Goal: Information Seeking & Learning: Understand process/instructions

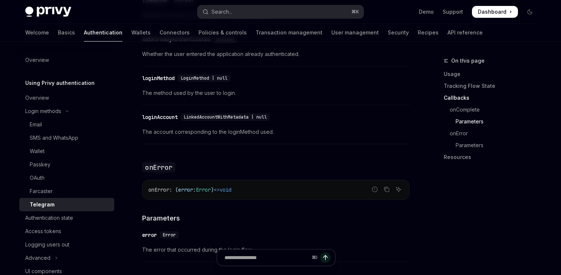
scroll to position [19, 0]
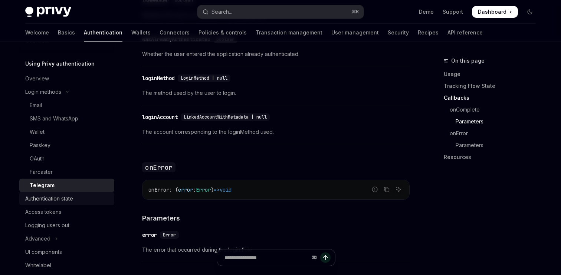
click at [102, 198] on div "Authentication state" at bounding box center [67, 199] width 85 height 9
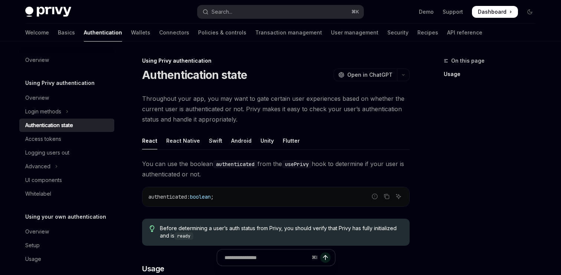
click at [55, 69] on div "Overview Using Privy authentication Overview Login methods Authentication state…" at bounding box center [66, 159] width 95 height 213
click at [55, 66] on link "Overview" at bounding box center [66, 59] width 95 height 13
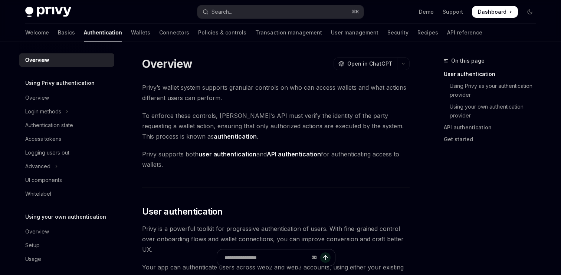
click at [143, 91] on span "Privy’s wallet system supports granular controls on who can access wallets and …" at bounding box center [276, 92] width 268 height 21
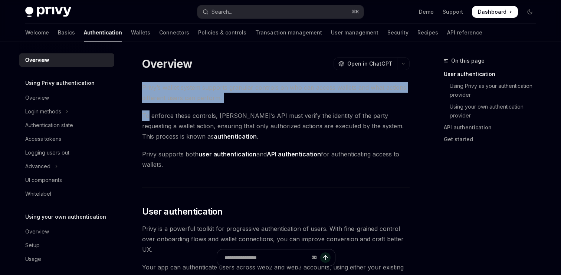
drag, startPoint x: 143, startPoint y: 91, endPoint x: 214, endPoint y: 103, distance: 72.3
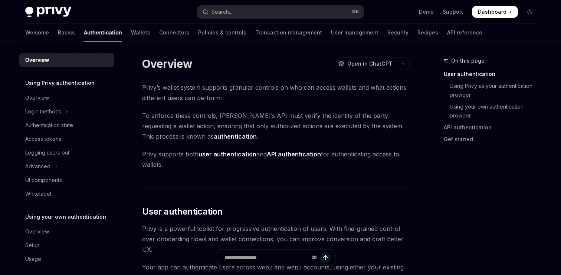
click at [220, 111] on span "To enforce these controls, Privy’s API must verify the identity of the party re…" at bounding box center [276, 126] width 268 height 31
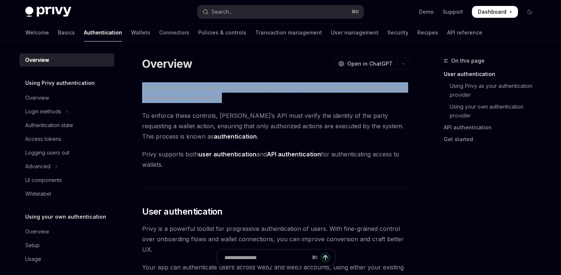
drag, startPoint x: 230, startPoint y: 94, endPoint x: 136, endPoint y: 91, distance: 93.9
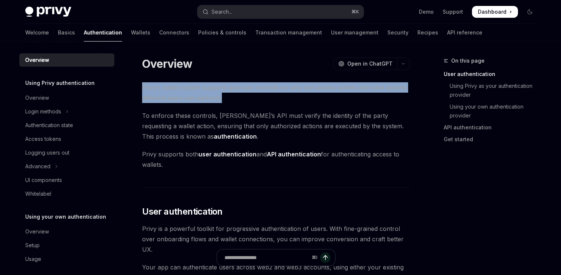
drag, startPoint x: 140, startPoint y: 84, endPoint x: 227, endPoint y: 99, distance: 88.9
click at [223, 102] on div at bounding box center [223, 102] width 0 height 0
click at [227, 102] on span "Privy’s wallet system supports granular controls on who can access wallets and …" at bounding box center [276, 92] width 268 height 21
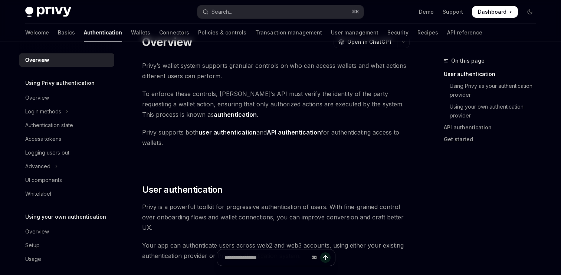
scroll to position [25, 0]
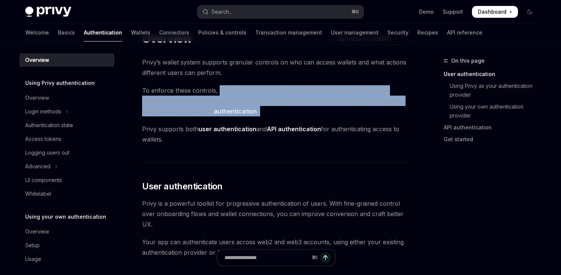
drag, startPoint x: 219, startPoint y: 90, endPoint x: 219, endPoint y: 120, distance: 30.4
click at [214, 115] on div at bounding box center [214, 115] width 0 height 0
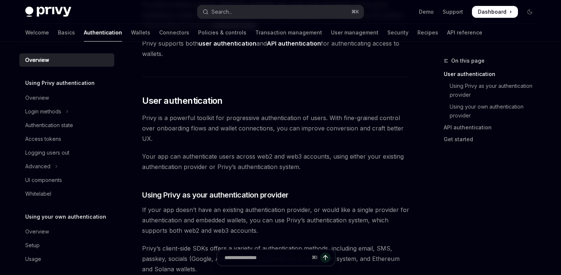
scroll to position [112, 0]
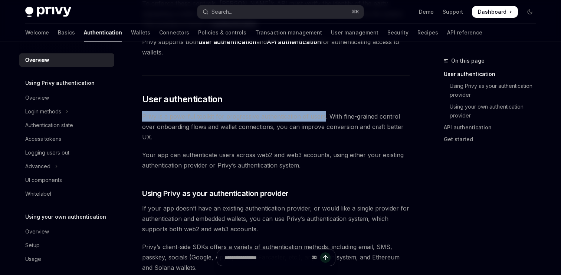
drag, startPoint x: 140, startPoint y: 114, endPoint x: 322, endPoint y: 114, distance: 181.5
click at [317, 102] on div at bounding box center [317, 102] width 0 height 0
click at [318, 140] on span "Privy is a powerful toolkit for progressive authentication of users. With fine-…" at bounding box center [276, 126] width 268 height 31
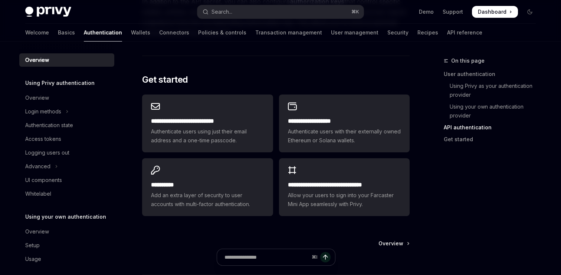
scroll to position [642, 0]
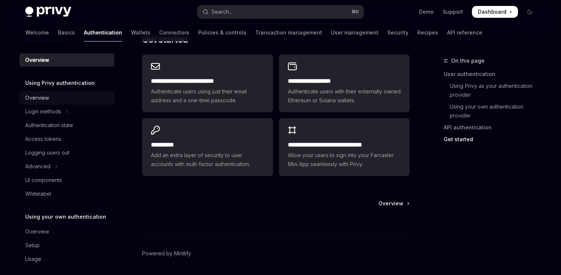
click at [87, 103] on link "Overview" at bounding box center [66, 97] width 95 height 13
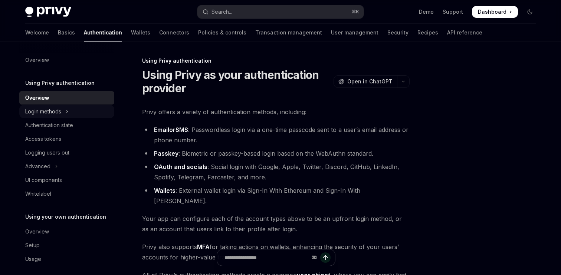
click at [84, 105] on button "Login methods" at bounding box center [66, 111] width 95 height 13
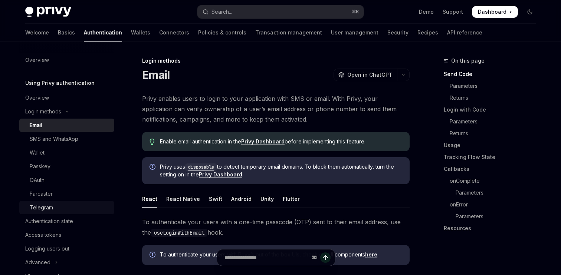
click at [57, 205] on div "Telegram" at bounding box center [70, 207] width 80 height 9
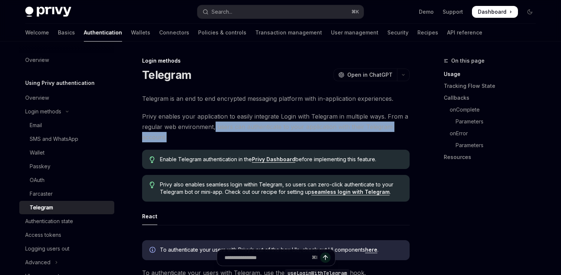
drag, startPoint x: 215, startPoint y: 129, endPoint x: 205, endPoint y: 137, distance: 12.4
click at [205, 137] on span "Privy enables your application to easily integrate Login with Telegram in multi…" at bounding box center [276, 126] width 268 height 31
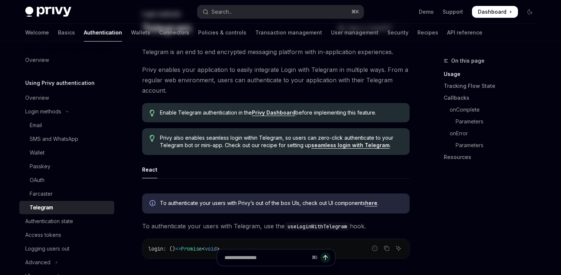
scroll to position [61, 0]
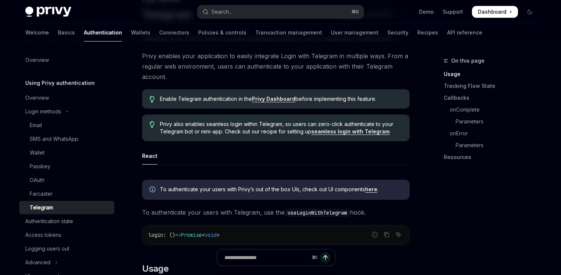
drag, startPoint x: 158, startPoint y: 101, endPoint x: 383, endPoint y: 101, distance: 225.3
click at [383, 101] on div "Enable Telegram authentication in the Privy Dashboard before implementing this …" at bounding box center [276, 98] width 268 height 19
click at [383, 101] on span "Enable Telegram authentication in the Privy Dashboard before implementing this …" at bounding box center [281, 98] width 242 height 7
click at [270, 99] on link "Privy Dashboard" at bounding box center [273, 99] width 43 height 7
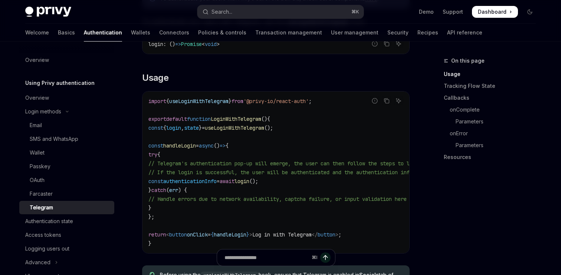
scroll to position [253, 0]
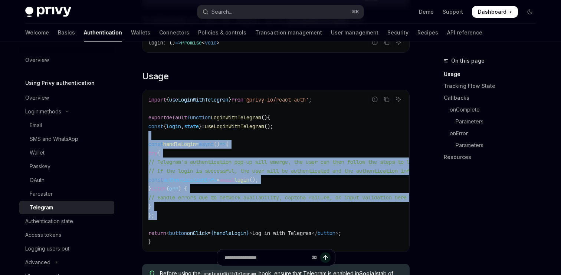
drag, startPoint x: 161, startPoint y: 139, endPoint x: 176, endPoint y: 231, distance: 93.5
click at [176, 231] on code "import { useLoginWithTelegram } from '@privy-io/react-auth' ; export default fu…" at bounding box center [342, 170] width 389 height 151
click at [169, 231] on span "<" at bounding box center [167, 233] width 3 height 7
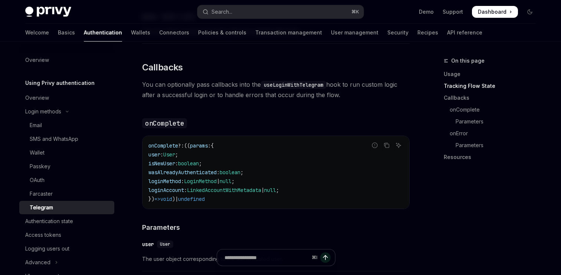
scroll to position [723, 0]
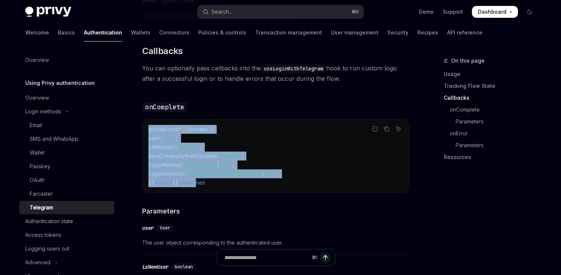
drag, startPoint x: 148, startPoint y: 132, endPoint x: 209, endPoint y: 186, distance: 80.5
click at [209, 185] on code "onComplete ?: (( params : { user : User ; isNewUser : boolean ; wasAlreadyAuthe…" at bounding box center [275, 156] width 255 height 62
drag, startPoint x: 244, startPoint y: 193, endPoint x: 147, endPoint y: 131, distance: 114.4
click at [147, 131] on div "onComplete ?: (( params : { user : User ; isNewUser : boolean ; wasAlreadyAuthe…" at bounding box center [276, 156] width 267 height 73
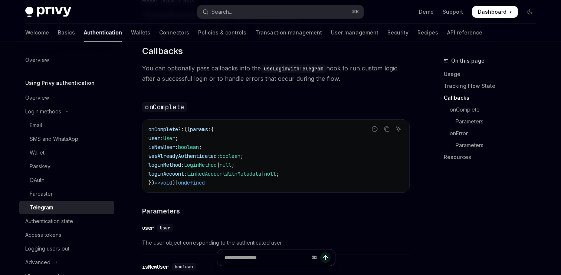
click at [221, 177] on span "LinkedAccountWithMetadata" at bounding box center [224, 174] width 74 height 7
drag, startPoint x: 141, startPoint y: 70, endPoint x: 353, endPoint y: 79, distance: 212.5
click at [354, 79] on div "Login methods Telegram OpenAI Open in ChatGPT OpenAI Open in ChatGPT Telegram i…" at bounding box center [206, 47] width 410 height 1426
click at [354, 84] on span "You can optionally pass callbacks into the useLoginWithTelegram hook to run cus…" at bounding box center [276, 73] width 268 height 21
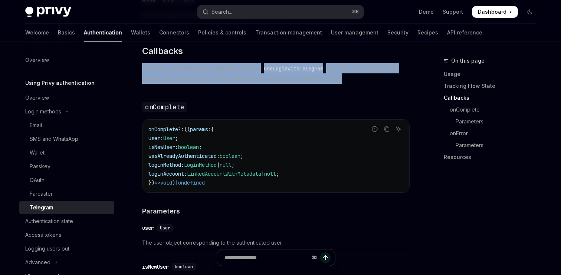
drag, startPoint x: 203, startPoint y: 78, endPoint x: 356, endPoint y: 92, distance: 153.6
click at [356, 92] on div "Login methods Telegram OpenAI Open in ChatGPT OpenAI Open in ChatGPT Telegram i…" at bounding box center [206, 47] width 410 height 1426
click at [351, 85] on div at bounding box center [351, 85] width 0 height 0
click at [361, 103] on div "To authenticate your users with Privy’s out of the box UIs, check out UI compon…" at bounding box center [276, 75] width 268 height 1127
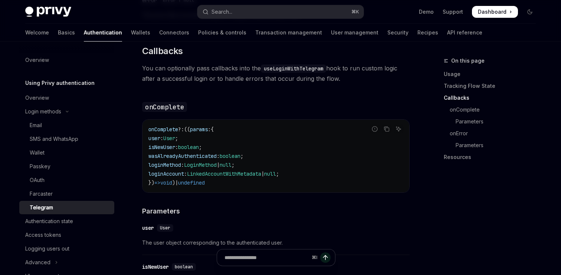
drag, startPoint x: 146, startPoint y: 133, endPoint x: 235, endPoint y: 182, distance: 102.0
click at [235, 182] on div "onComplete ?: (( params : { user : User ; isNewUser : boolean ; wasAlreadyAuthe…" at bounding box center [276, 156] width 267 height 73
click at [235, 182] on code "onComplete ?: (( params : { user : User ; isNewUser : boolean ; wasAlreadyAuthe…" at bounding box center [275, 156] width 255 height 62
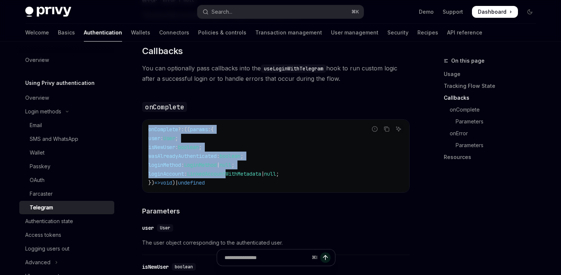
drag, startPoint x: 148, startPoint y: 131, endPoint x: 242, endPoint y: 180, distance: 106.0
click at [242, 180] on code "onComplete ?: (( params : { user : User ; isNewUser : boolean ; wasAlreadyAuthe…" at bounding box center [275, 156] width 255 height 62
drag, startPoint x: 226, startPoint y: 186, endPoint x: 147, endPoint y: 128, distance: 98.3
click at [147, 128] on div "onComplete ?: (( params : { user : User ; isNewUser : boolean ; wasAlreadyAuthe…" at bounding box center [276, 156] width 267 height 73
click at [142, 118] on div at bounding box center [142, 118] width 0 height 0
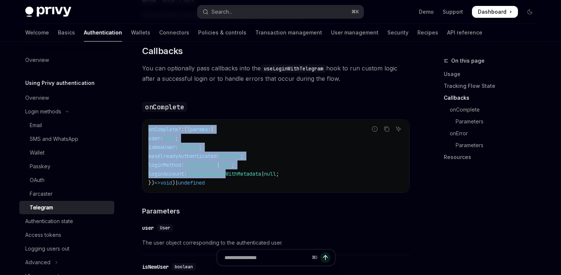
click at [147, 135] on div "onComplete ?: (( params : { user : User ; isNewUser : boolean ; wasAlreadyAuthe…" at bounding box center [276, 156] width 267 height 73
drag, startPoint x: 148, startPoint y: 128, endPoint x: 233, endPoint y: 203, distance: 113.1
click at [233, 203] on div "To authenticate your users with Privy’s out of the box UIs, check out UI compon…" at bounding box center [276, 75] width 268 height 1127
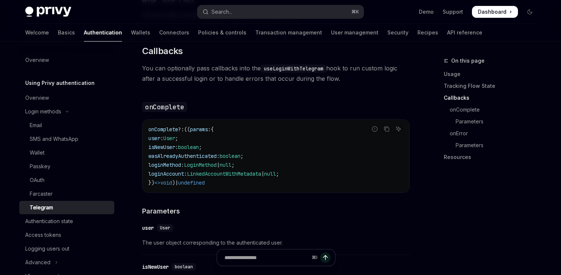
click at [215, 209] on div "To authenticate your users with Privy’s out of the box UIs, check out UI compon…" at bounding box center [276, 75] width 268 height 1127
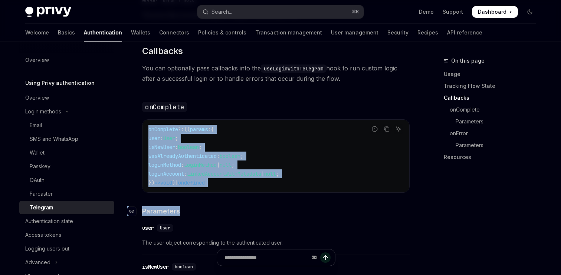
drag, startPoint x: 167, startPoint y: 153, endPoint x: 239, endPoint y: 210, distance: 92.5
click at [239, 210] on div "To authenticate your users with Privy’s out of the box UIs, check out UI compon…" at bounding box center [276, 75] width 268 height 1127
click at [222, 210] on h4 "​ Parameters" at bounding box center [276, 211] width 268 height 10
drag, startPoint x: 144, startPoint y: 127, endPoint x: 225, endPoint y: 201, distance: 109.0
click at [223, 199] on div "To authenticate your users with Privy’s out of the box UIs, check out UI compon…" at bounding box center [276, 75] width 268 height 1127
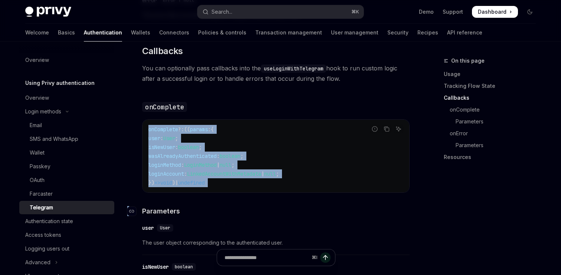
click at [218, 209] on h4 "​ Parameters" at bounding box center [276, 211] width 268 height 10
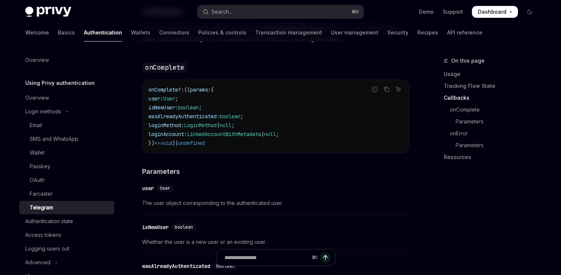
scroll to position [764, 0]
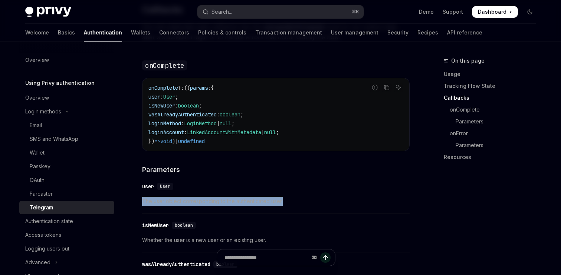
drag, startPoint x: 146, startPoint y: 198, endPoint x: 297, endPoint y: 202, distance: 151.1
click at [297, 202] on div "​ user User The user object corresponding to the authenticated user." at bounding box center [276, 196] width 268 height 35
click at [297, 202] on span "The user object corresponding to the authenticated user." at bounding box center [276, 201] width 268 height 9
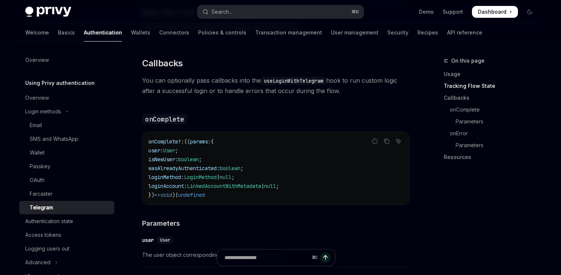
scroll to position [746, 0]
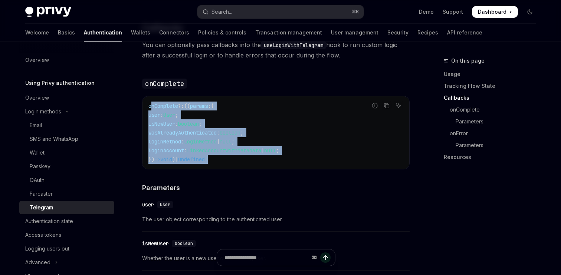
drag, startPoint x: 157, startPoint y: 113, endPoint x: 232, endPoint y: 176, distance: 97.8
click at [231, 176] on div "To authenticate your users with Privy’s out of the box UIs, check out UI compon…" at bounding box center [276, 51] width 268 height 1127
click at [226, 166] on div at bounding box center [226, 166] width 0 height 0
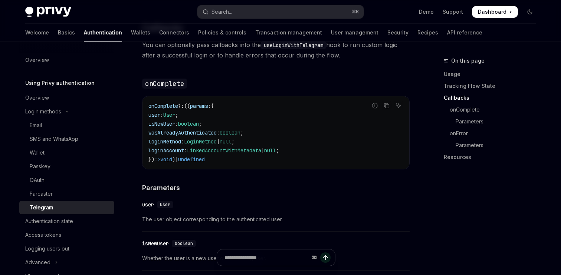
click at [238, 160] on code "onComplete ?: (( params : { user : User ; isNewUser : boolean ; wasAlreadyAuthe…" at bounding box center [275, 133] width 255 height 62
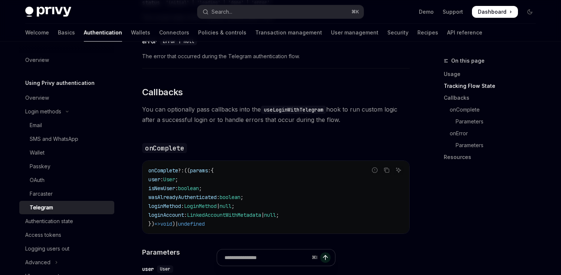
scroll to position [681, 0]
drag, startPoint x: 148, startPoint y: 174, endPoint x: 219, endPoint y: 235, distance: 93.7
click at [219, 234] on div "onComplete ?: (( params : { user : User ; isNewUser : boolean ; wasAlreadyAuthe…" at bounding box center [276, 197] width 267 height 73
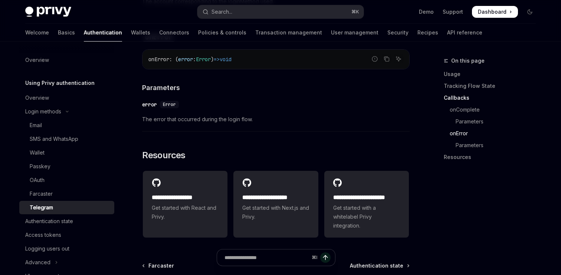
scroll to position [1135, 0]
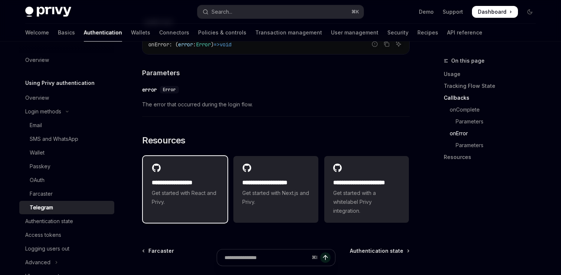
click at [208, 200] on span "Get started with React and Privy." at bounding box center [185, 198] width 67 height 18
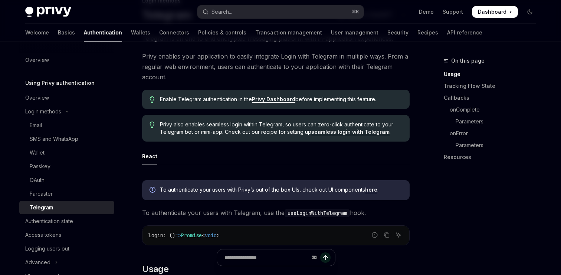
scroll to position [61, 0]
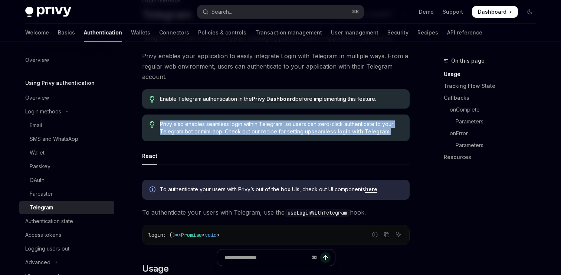
drag, startPoint x: 156, startPoint y: 120, endPoint x: 288, endPoint y: 138, distance: 133.3
click at [288, 138] on div "Privy also enables seamless login within Telegram, so users can zero-click auth…" at bounding box center [276, 128] width 268 height 27
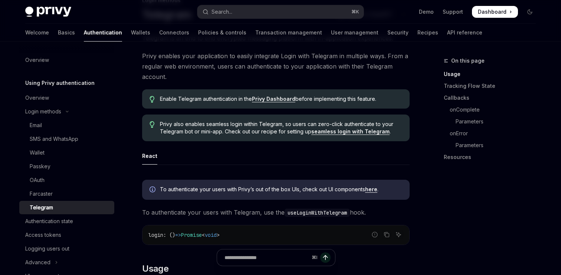
click at [324, 151] on ul "React" at bounding box center [276, 156] width 268 height 18
click at [332, 132] on link "seamless login with Telegram" at bounding box center [350, 131] width 78 height 7
type textarea "*"
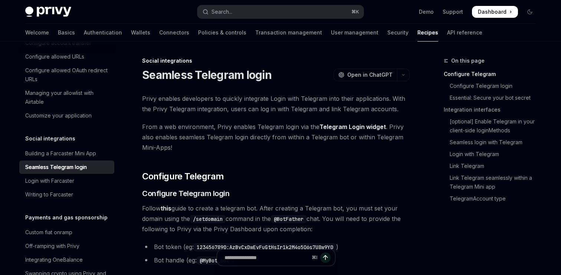
scroll to position [11, 0]
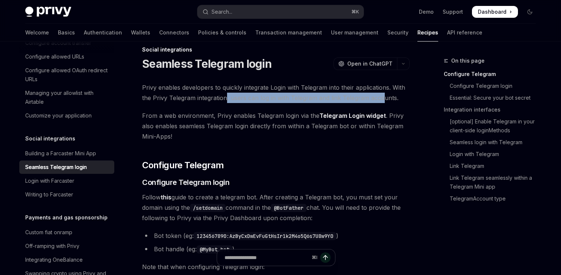
drag, startPoint x: 227, startPoint y: 100, endPoint x: 384, endPoint y: 100, distance: 157.4
click at [384, 100] on span "Privy enables developers to quickly integrate Login with Telegram into their ap…" at bounding box center [276, 92] width 268 height 21
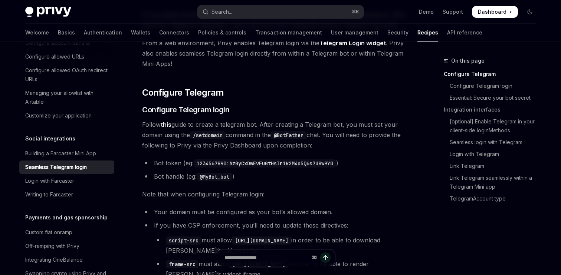
scroll to position [86, 0]
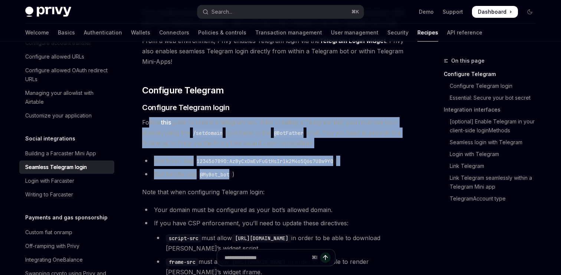
drag, startPoint x: 148, startPoint y: 127, endPoint x: 236, endPoint y: 181, distance: 102.9
drag, startPoint x: 239, startPoint y: 179, endPoint x: 140, endPoint y: 119, distance: 116.4
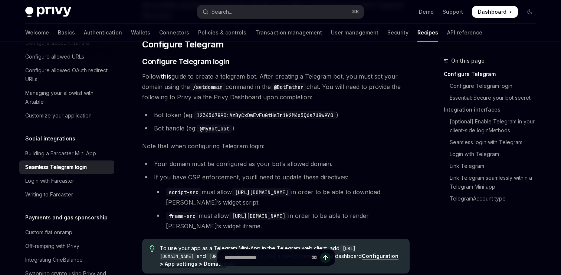
scroll to position [151, 0]
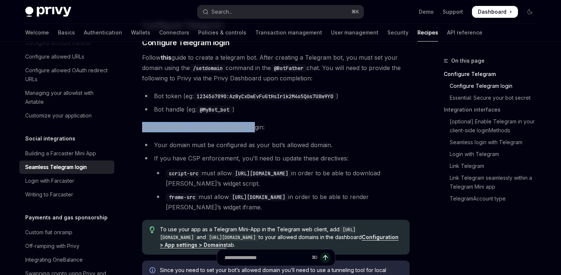
drag, startPoint x: 142, startPoint y: 131, endPoint x: 258, endPoint y: 131, distance: 115.8
click at [258, 131] on span "Note that when configuring Telegram login:" at bounding box center [276, 127] width 268 height 10
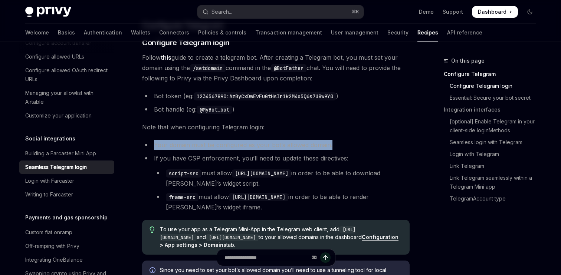
drag, startPoint x: 151, startPoint y: 146, endPoint x: 332, endPoint y: 148, distance: 180.4
click at [332, 148] on li "Your domain must be configured as your bot’s allowed domain." at bounding box center [276, 145] width 268 height 10
click at [327, 149] on div at bounding box center [327, 149] width 0 height 0
click at [332, 160] on li "If you have CSP enforcement, you’ll need to update these directives: script-src…" at bounding box center [276, 182] width 268 height 59
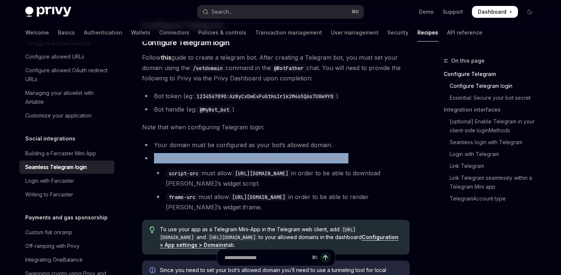
drag, startPoint x: 148, startPoint y: 156, endPoint x: 363, endPoint y: 155, distance: 214.6
click at [363, 155] on li "If you have CSP enforcement, you’ll need to update these directives: script-src…" at bounding box center [276, 182] width 268 height 59
drag, startPoint x: 151, startPoint y: 159, endPoint x: 364, endPoint y: 163, distance: 213.1
click at [364, 163] on li "If you have CSP enforcement, you’ll need to update these directives: script-src…" at bounding box center [276, 182] width 268 height 59
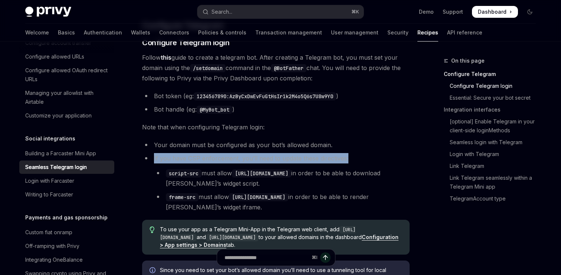
click at [359, 163] on div at bounding box center [359, 163] width 0 height 0
click at [364, 165] on li "If you have CSP enforcement, you’ll need to update these directives: script-src…" at bounding box center [276, 182] width 268 height 59
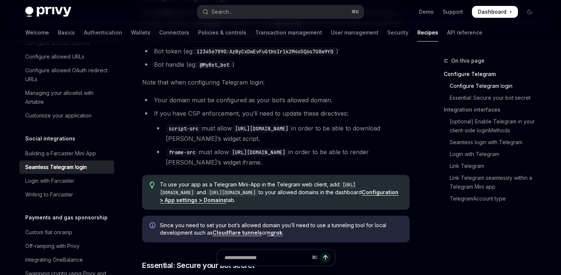
scroll to position [186, 0]
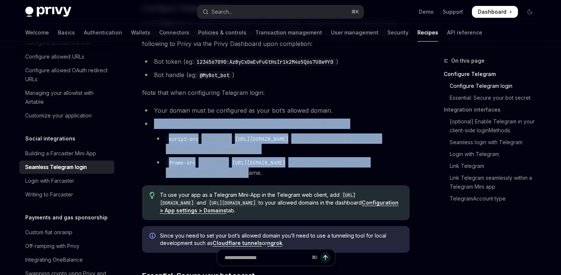
drag, startPoint x: 152, startPoint y: 127, endPoint x: 268, endPoint y: 172, distance: 124.2
click at [268, 172] on li "If you have CSP enforcement, you’ll need to update these directives: script-src…" at bounding box center [276, 148] width 268 height 59
copy li "If you have CSP enforcement, you’ll need to update these directives: script-src…"
click at [224, 62] on code "1234567890:AzByCxDwEvFuGtHsIr1k2M4o5Q6s7U8w9Y0" at bounding box center [265, 62] width 143 height 8
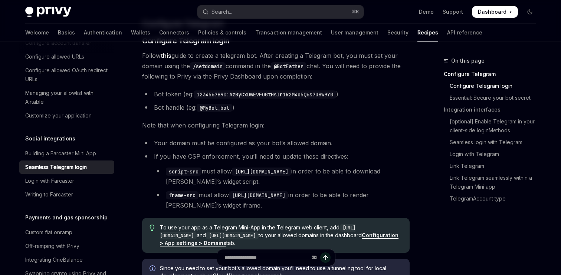
scroll to position [126, 0]
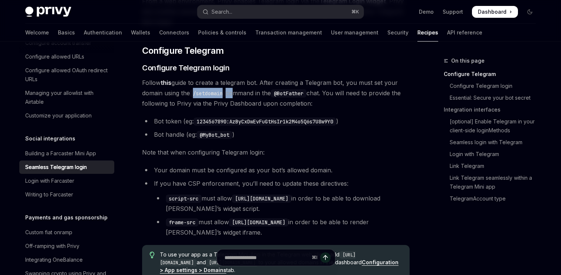
drag, startPoint x: 192, startPoint y: 89, endPoint x: 234, endPoint y: 90, distance: 41.2
click at [234, 90] on span "Follow this guide to create a telegram bot. After creating a Telegram bot, you …" at bounding box center [276, 93] width 268 height 31
click at [215, 91] on code "/setdomain" at bounding box center [208, 93] width 36 height 8
click at [194, 91] on code "/setdomain" at bounding box center [208, 93] width 36 height 8
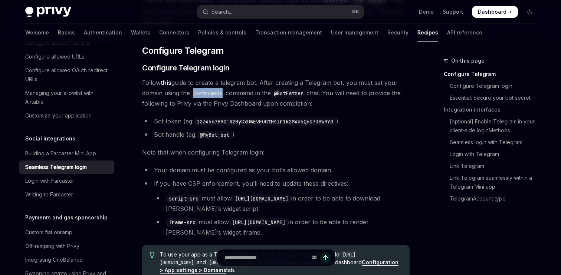
click at [206, 91] on code "/setdomain" at bounding box center [208, 93] width 36 height 8
copy code "/setdomain"
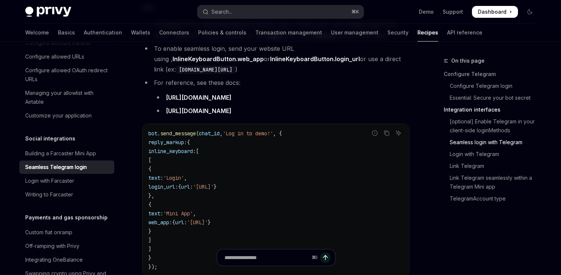
scroll to position [747, 0]
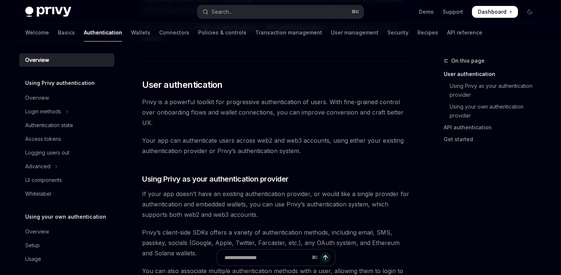
scroll to position [104, 0]
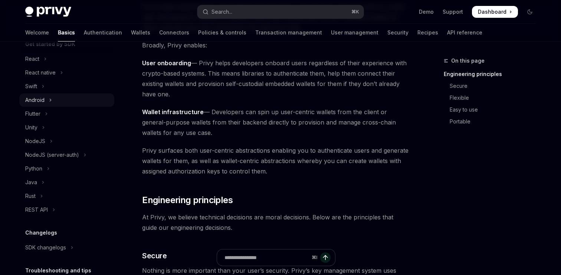
scroll to position [152, 0]
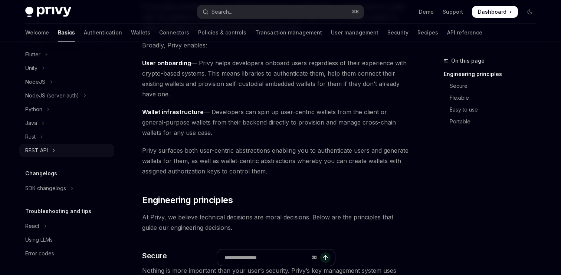
click at [84, 155] on button "REST API" at bounding box center [66, 150] width 95 height 13
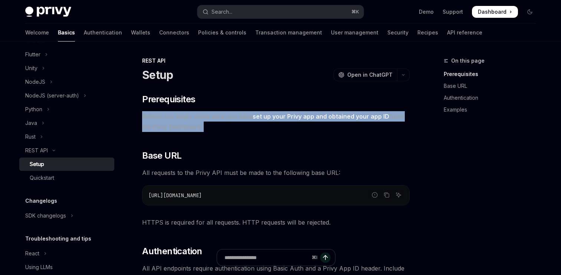
drag, startPoint x: 138, startPoint y: 116, endPoint x: 219, endPoint y: 136, distance: 83.0
click at [214, 131] on div at bounding box center [214, 131] width 0 height 0
click at [184, 168] on span "All requests to the Privy API must be made to the following base URL:" at bounding box center [276, 173] width 268 height 10
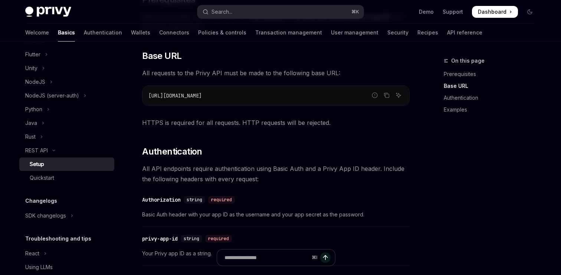
scroll to position [105, 0]
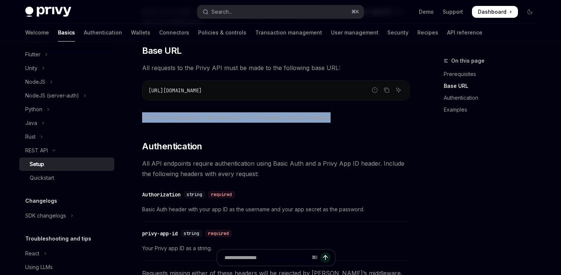
drag, startPoint x: 140, startPoint y: 118, endPoint x: 355, endPoint y: 114, distance: 214.2
click at [355, 114] on div "REST API Setup OpenAI Open in ChatGPT OpenAI Open in ChatGPT ​ Prerequisites Be…" at bounding box center [206, 279] width 410 height 657
click at [337, 135] on div "​ Prerequisites Before you begin, make sure you have set up your Privy app and …" at bounding box center [276, 238] width 268 height 500
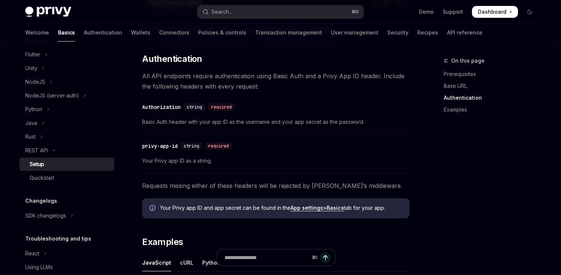
scroll to position [199, 0]
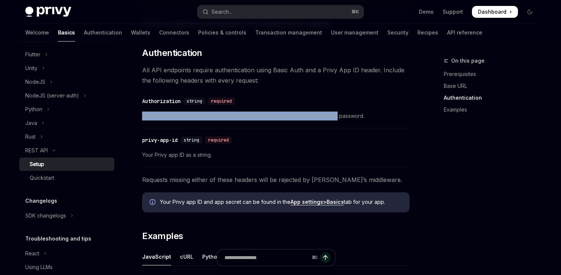
drag, startPoint x: 141, startPoint y: 117, endPoint x: 340, endPoint y: 117, distance: 198.6
click at [340, 117] on div "REST API Setup OpenAI Open in ChatGPT OpenAI Open in ChatGPT ​ Prerequisites Be…" at bounding box center [206, 186] width 410 height 657
click at [280, 140] on div "​ privy-app-id string required" at bounding box center [272, 140] width 260 height 9
drag, startPoint x: 139, startPoint y: 116, endPoint x: 388, endPoint y: 116, distance: 249.1
click at [388, 116] on div "REST API Setup OpenAI Open in ChatGPT OpenAI Open in ChatGPT ​ Prerequisites Be…" at bounding box center [206, 186] width 410 height 657
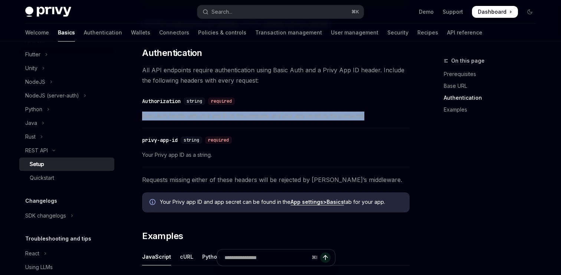
click at [383, 103] on div at bounding box center [383, 103] width 0 height 0
click at [388, 105] on div "​ Authorization string required" at bounding box center [272, 101] width 260 height 9
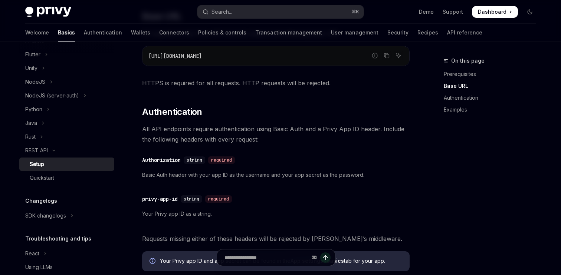
scroll to position [246, 0]
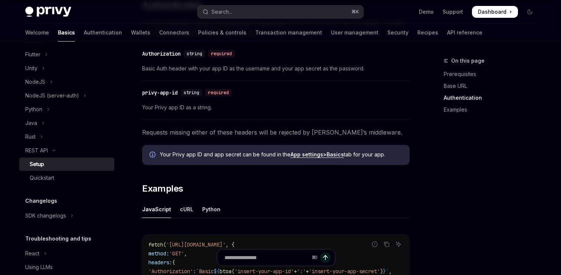
click at [76, 170] on link "Setup" at bounding box center [66, 164] width 95 height 13
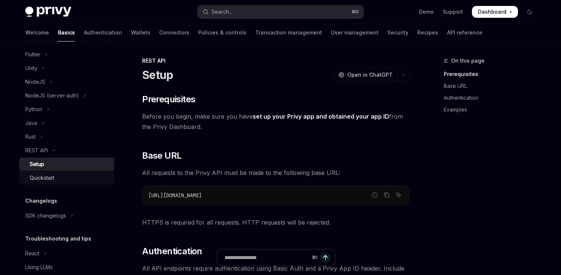
click at [74, 174] on div "Quickstart" at bounding box center [70, 178] width 80 height 9
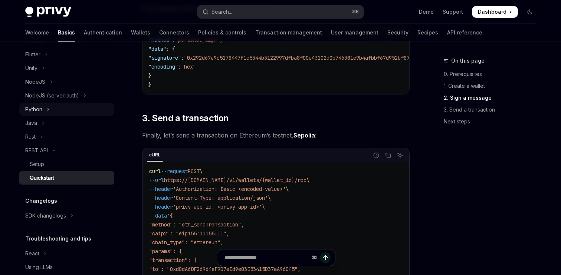
click at [66, 111] on button "Python" at bounding box center [66, 109] width 95 height 13
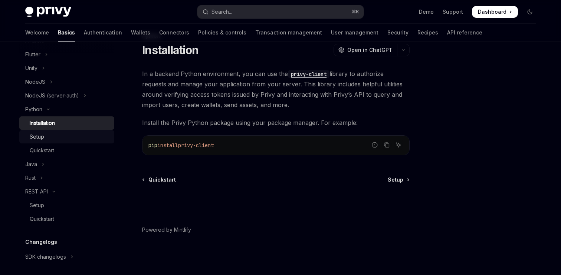
click at [61, 137] on div "Setup" at bounding box center [70, 137] width 80 height 9
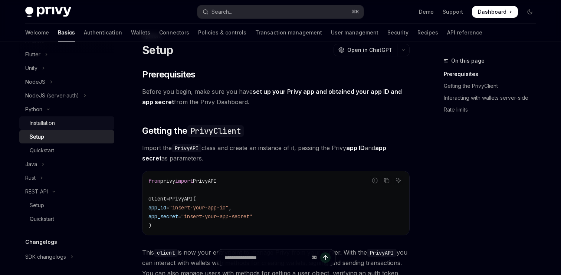
click at [69, 127] on div "Installation" at bounding box center [70, 123] width 80 height 9
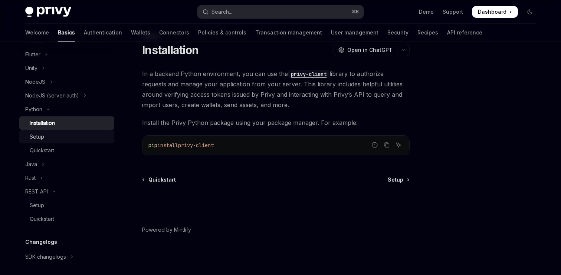
click at [67, 136] on div "Setup" at bounding box center [70, 137] width 80 height 9
type textarea "*"
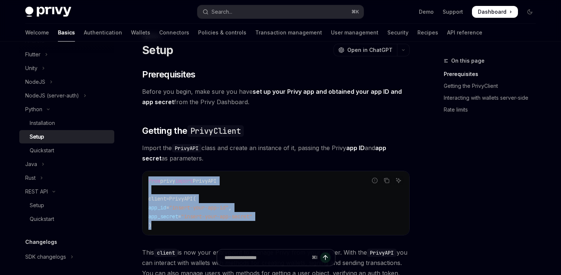
drag, startPoint x: 146, startPoint y: 179, endPoint x: 161, endPoint y: 225, distance: 48.6
click at [161, 225] on div "from privy import PrivyAPI client = PrivyAPI( app_id = "insert-your-app-id" , a…" at bounding box center [276, 204] width 267 height 64
click at [161, 225] on code "from privy import PrivyAPI client = PrivyAPI( app_id = "insert-your-app-id" , a…" at bounding box center [275, 203] width 255 height 53
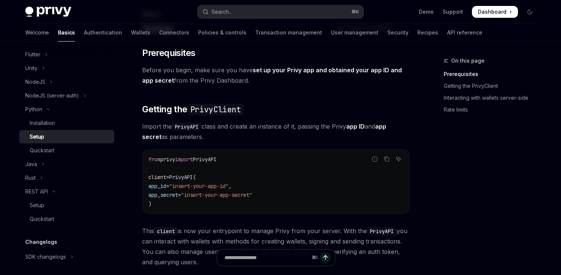
scroll to position [51, 0]
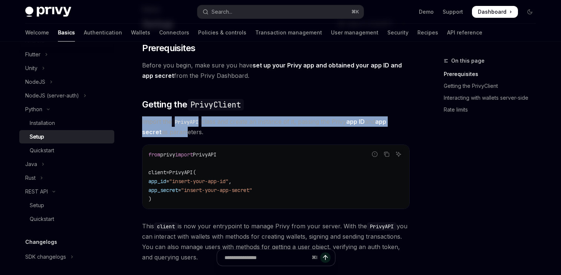
drag, startPoint x: 145, startPoint y: 125, endPoint x: 206, endPoint y: 140, distance: 62.8
click at [206, 140] on div "​ Prerequisites Before you begin, make sure you have set up your Privy app and …" at bounding box center [276, 273] width 268 height 462
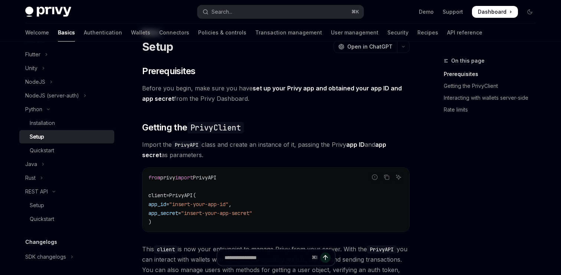
scroll to position [0, 0]
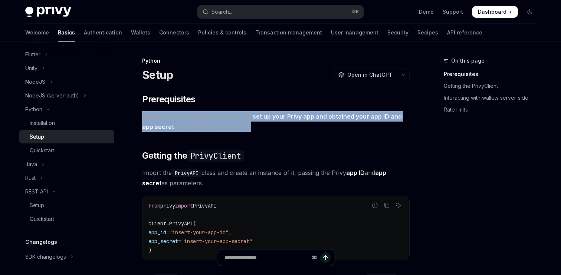
drag, startPoint x: 140, startPoint y: 115, endPoint x: 285, endPoint y: 144, distance: 148.1
drag, startPoint x: 143, startPoint y: 113, endPoint x: 294, endPoint y: 150, distance: 155.9
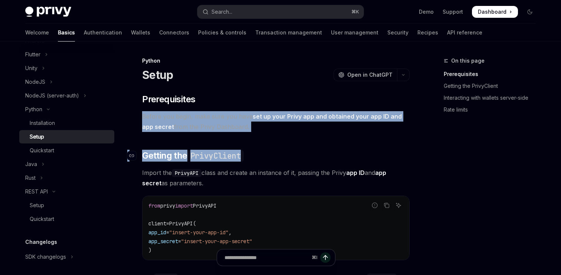
click at [294, 150] on h2 "​ Getting the PrivyClient" at bounding box center [276, 156] width 268 height 12
drag, startPoint x: 193, startPoint y: 117, endPoint x: 253, endPoint y: 127, distance: 61.0
click at [253, 127] on span "Before you begin, make sure you have set up your Privy app and obtained your ap…" at bounding box center [276, 121] width 268 height 21
click at [270, 127] on span "Before you begin, make sure you have set up your Privy app and obtained your ap…" at bounding box center [276, 121] width 268 height 21
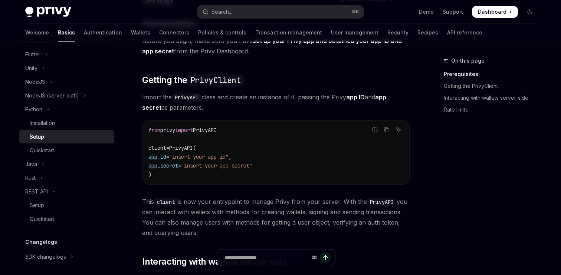
scroll to position [79, 0]
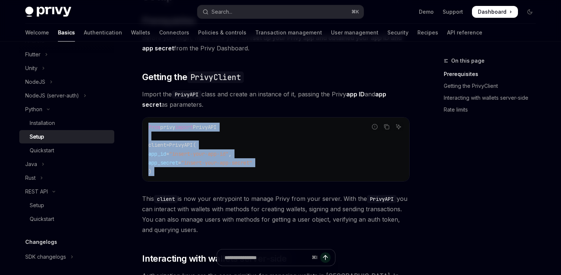
drag, startPoint x: 146, startPoint y: 131, endPoint x: 185, endPoint y: 189, distance: 69.6
click at [185, 189] on div "​ Prerequisites Before you begin, make sure you have set up your Privy app and …" at bounding box center [276, 246] width 268 height 462
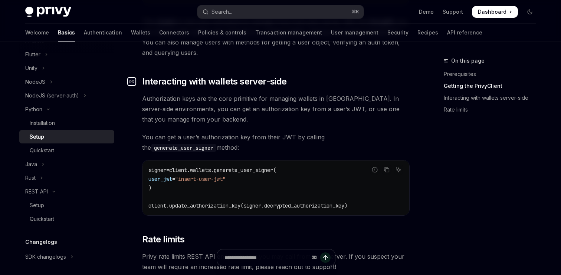
scroll to position [258, 0]
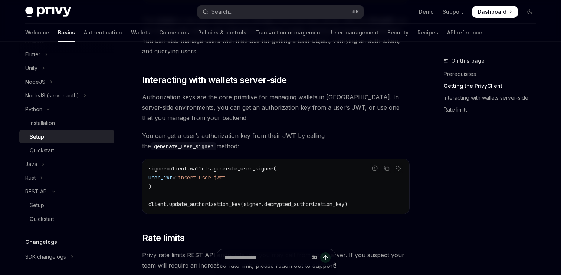
drag, startPoint x: 176, startPoint y: 169, endPoint x: 176, endPoint y: 180, distance: 11.1
click at [176, 180] on code "signer = client.wallets.generate_user_signer( user_jwt = "insert-user-jwt" ) cl…" at bounding box center [275, 186] width 255 height 45
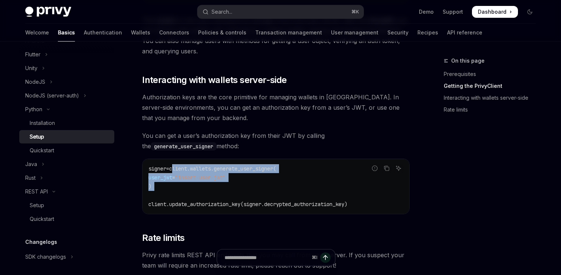
drag, startPoint x: 185, startPoint y: 192, endPoint x: 175, endPoint y: 167, distance: 27.0
click at [175, 167] on code "signer = client.wallets.generate_user_signer( user_jwt = "insert-user-jwt" ) cl…" at bounding box center [275, 186] width 255 height 45
click at [184, 189] on code "signer = client.wallets.generate_user_signer( user_jwt = "insert-user-jwt" ) cl…" at bounding box center [275, 186] width 255 height 45
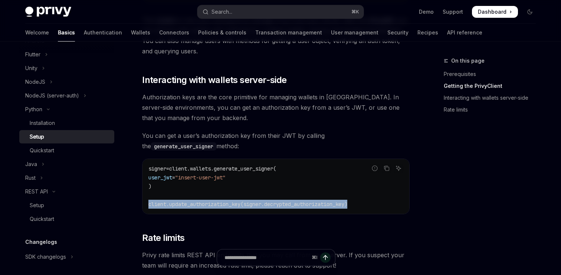
drag, startPoint x: 150, startPoint y: 203, endPoint x: 400, endPoint y: 203, distance: 249.8
click at [400, 203] on code "signer = client.wallets.generate_user_signer( user_jwt = "insert-user-jwt" ) cl…" at bounding box center [275, 186] width 255 height 45
click at [375, 208] on code "signer = client.wallets.generate_user_signer( user_jwt = "insert-user-jwt" ) cl…" at bounding box center [275, 186] width 255 height 45
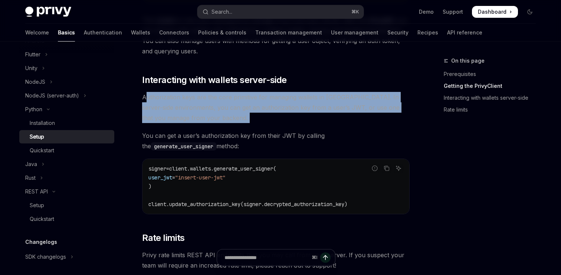
drag, startPoint x: 146, startPoint y: 98, endPoint x: 202, endPoint y: 125, distance: 63.1
click at [202, 125] on div "​ Prerequisites Before you begin, make sure you have set up your Privy app and …" at bounding box center [276, 67] width 268 height 462
click at [197, 122] on div at bounding box center [197, 122] width 0 height 0
click at [202, 125] on div "​ Prerequisites Before you begin, make sure you have set up your Privy app and …" at bounding box center [276, 67] width 268 height 462
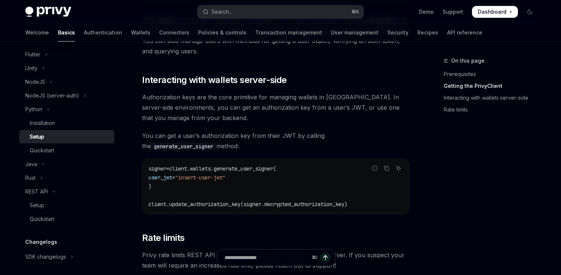
click at [202, 125] on div "​ Prerequisites Before you begin, make sure you have set up your Privy app and …" at bounding box center [276, 67] width 268 height 462
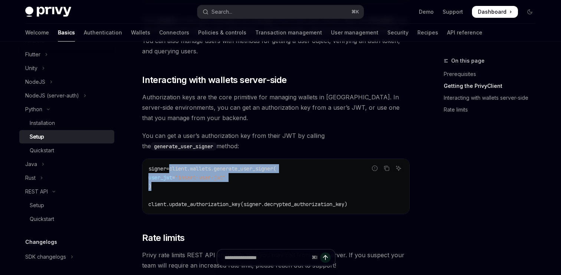
drag, startPoint x: 174, startPoint y: 167, endPoint x: 174, endPoint y: 187, distance: 20.0
click at [174, 186] on code "signer = client.wallets.generate_user_signer( user_jwt = "insert-user-jwt" ) cl…" at bounding box center [275, 186] width 255 height 45
click at [225, 196] on code "signer = client.wallets.generate_user_signer( user_jwt = "insert-user-jwt" ) cl…" at bounding box center [275, 186] width 255 height 45
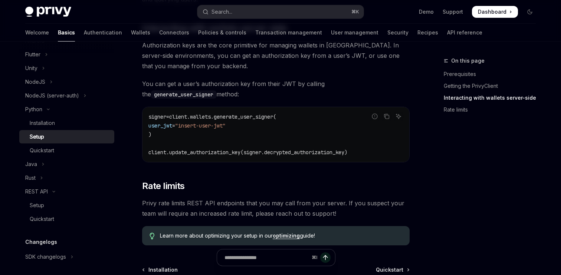
scroll to position [387, 0]
